Goal: Information Seeking & Learning: Find specific fact

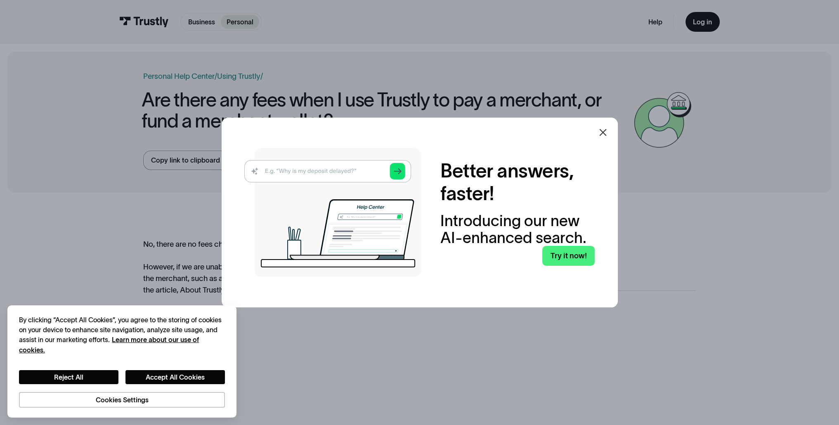
click at [598, 140] on div at bounding box center [603, 133] width 20 height 20
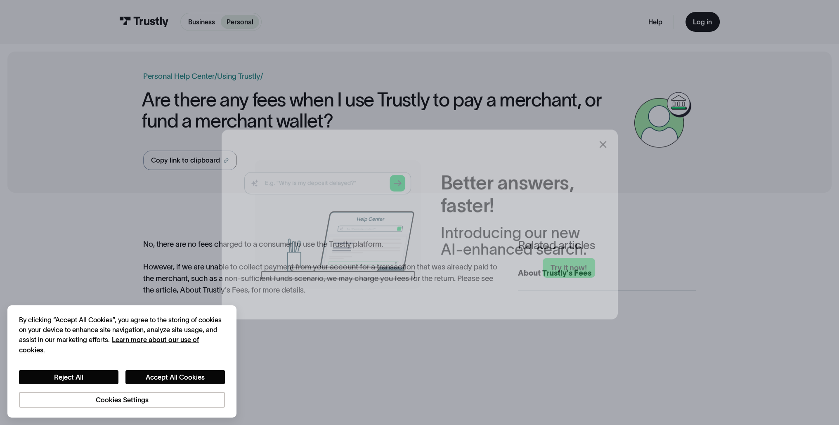
click at [605, 130] on div "Better answers, faster! Introducing our new AI-enhanced search. Try it now!" at bounding box center [419, 212] width 839 height 425
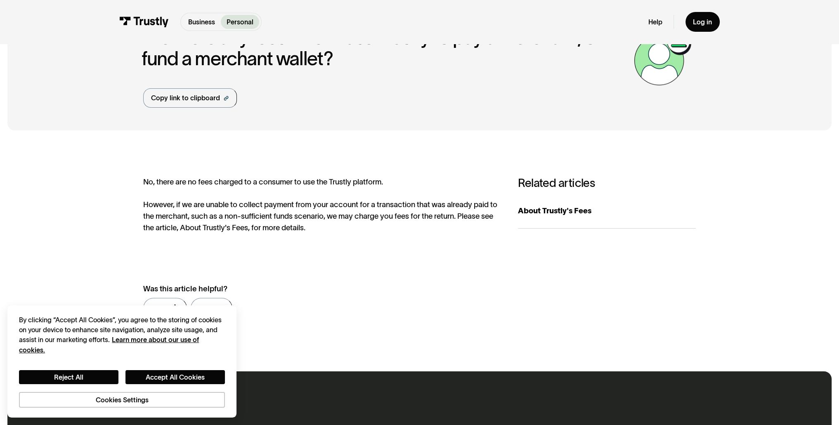
scroll to position [73, 0]
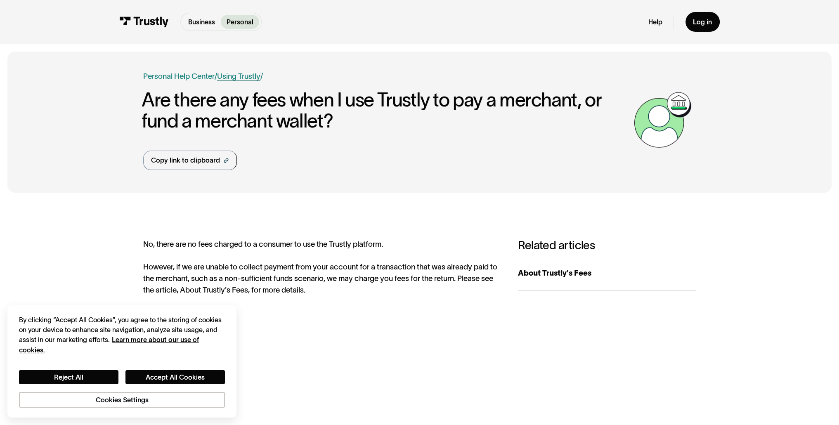
click at [226, 77] on link "Using Trustly" at bounding box center [238, 76] width 43 height 9
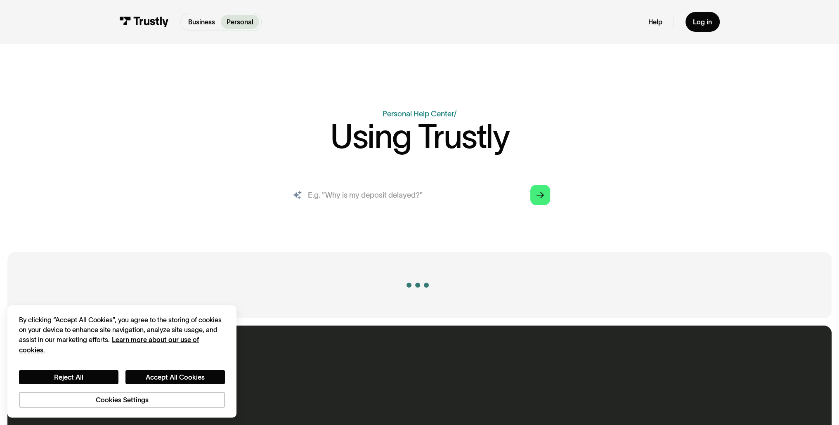
click at [391, 198] on input "search" at bounding box center [419, 195] width 276 height 31
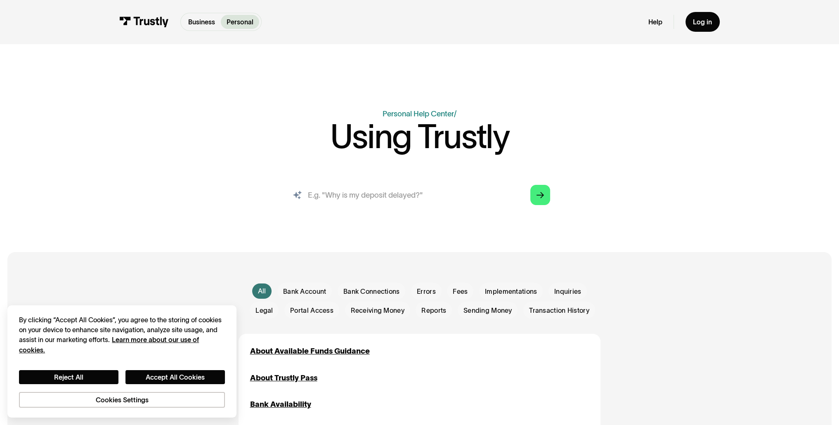
type input "F"
type input "Transaciton Fee"
click at [457, 296] on span "Fees" at bounding box center [460, 291] width 15 height 9
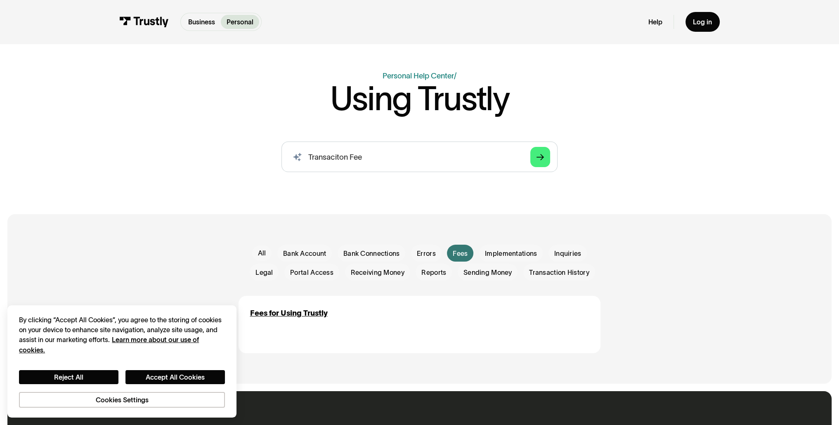
scroll to position [73, 0]
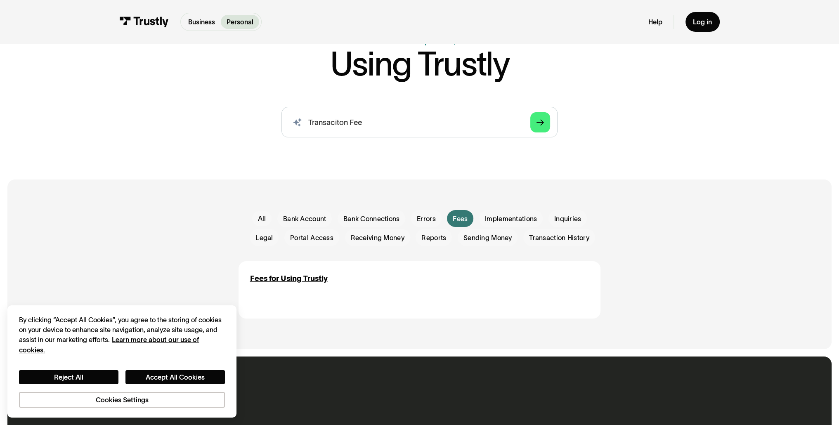
click at [312, 289] on div "Fees for Using Trustly Fees" at bounding box center [419, 286] width 339 height 27
click at [312, 284] on div "Fees for Using Trustly" at bounding box center [289, 279] width 78 height 12
